Goal: Task Accomplishment & Management: Manage account settings

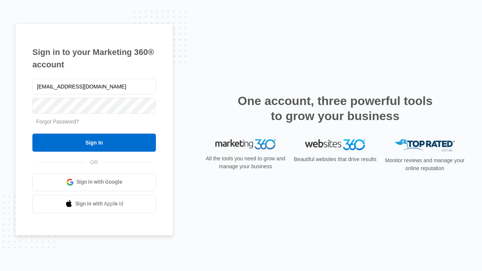
type input "[EMAIL_ADDRESS][DOMAIN_NAME]"
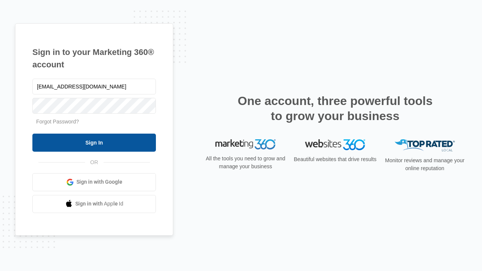
click at [94, 142] on input "Sign In" at bounding box center [93, 143] width 123 height 18
